Goal: Transaction & Acquisition: Purchase product/service

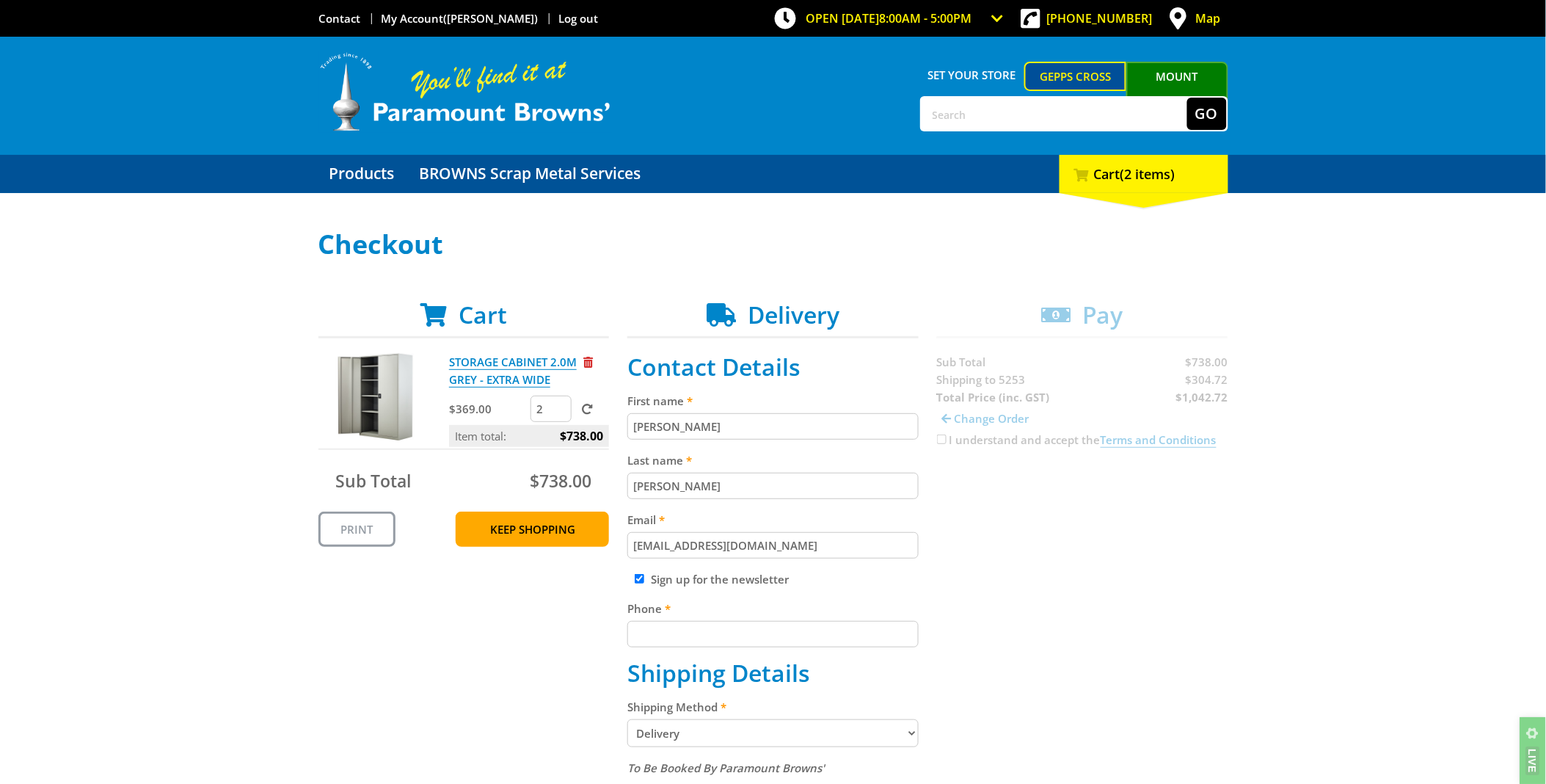
click at [950, 116] on input "text" at bounding box center [1055, 113] width 266 height 32
type input "ammo"
click at [1187, 97] on button "Go" at bounding box center [1207, 113] width 40 height 32
click at [1212, 123] on button "Go" at bounding box center [1207, 113] width 40 height 32
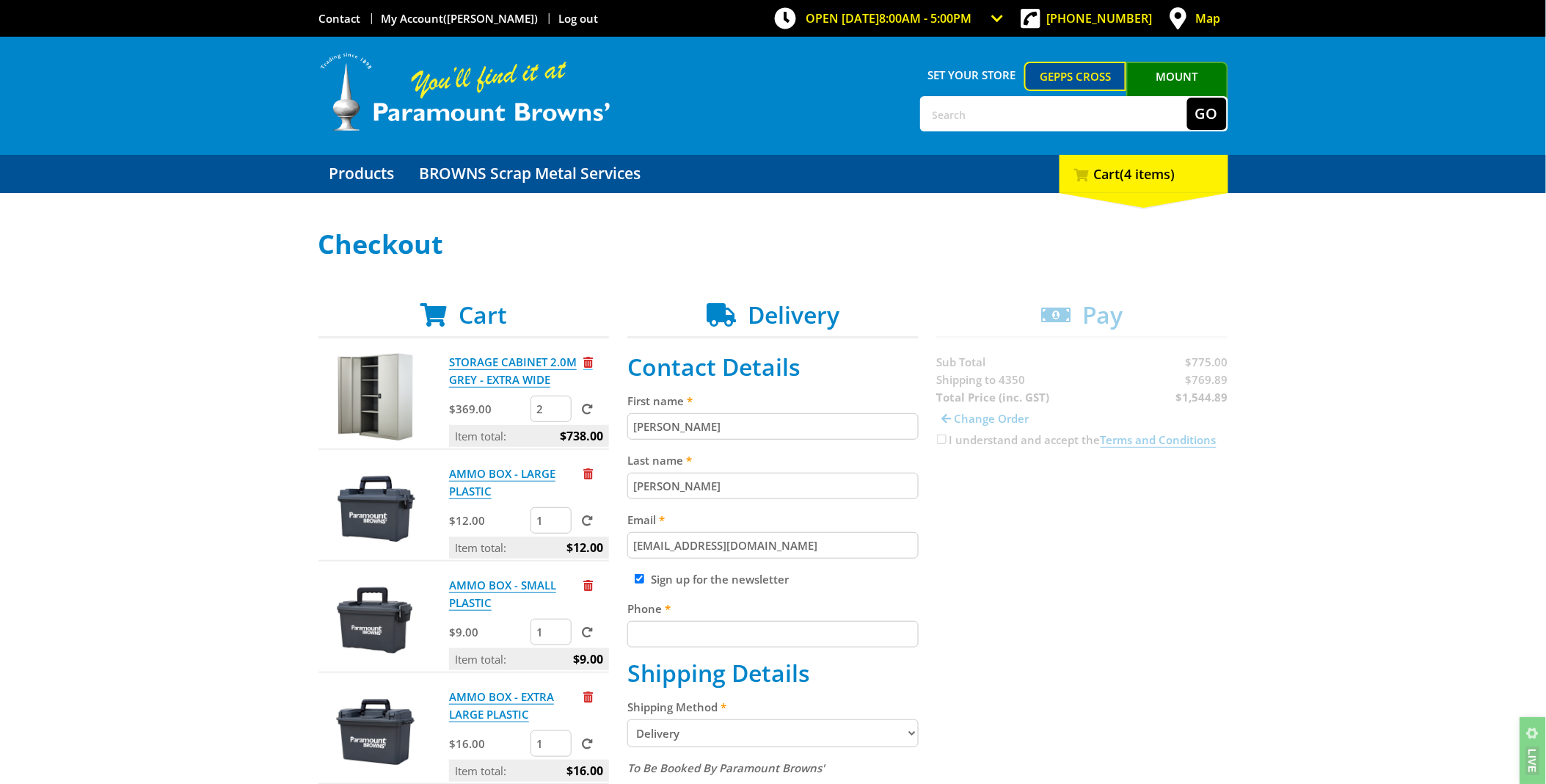
click at [591, 360] on span "Remove from cart" at bounding box center [587, 361] width 9 height 11
